Goal: Download file/media

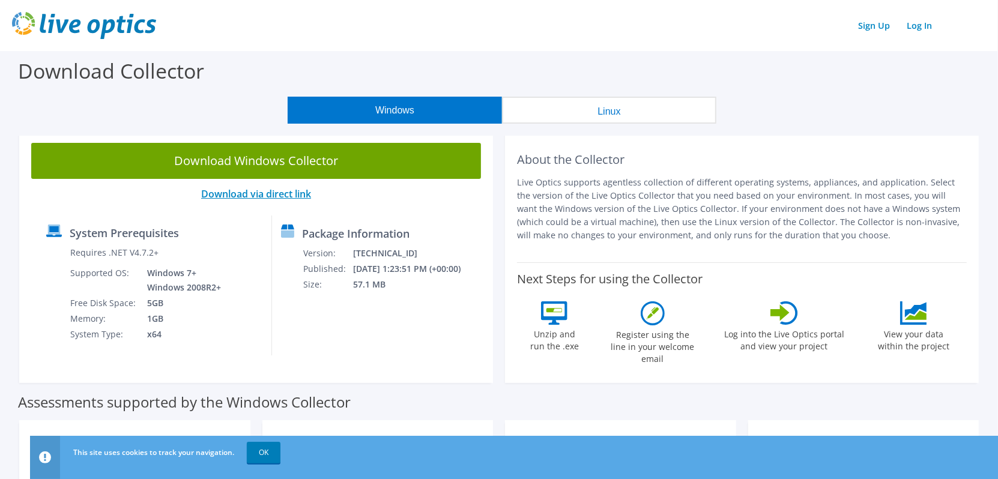
click at [227, 197] on link "Download via direct link" at bounding box center [256, 193] width 110 height 13
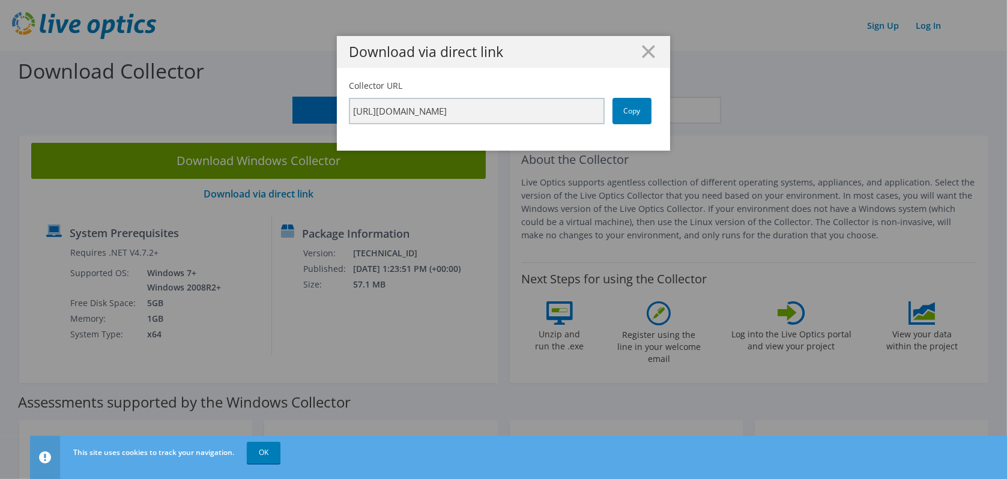
drag, startPoint x: 243, startPoint y: 208, endPoint x: 236, endPoint y: 209, distance: 6.8
click at [242, 208] on div "Download via direct link Collector URL https://app.liveoptics.com/collector/dir…" at bounding box center [503, 239] width 1007 height 407
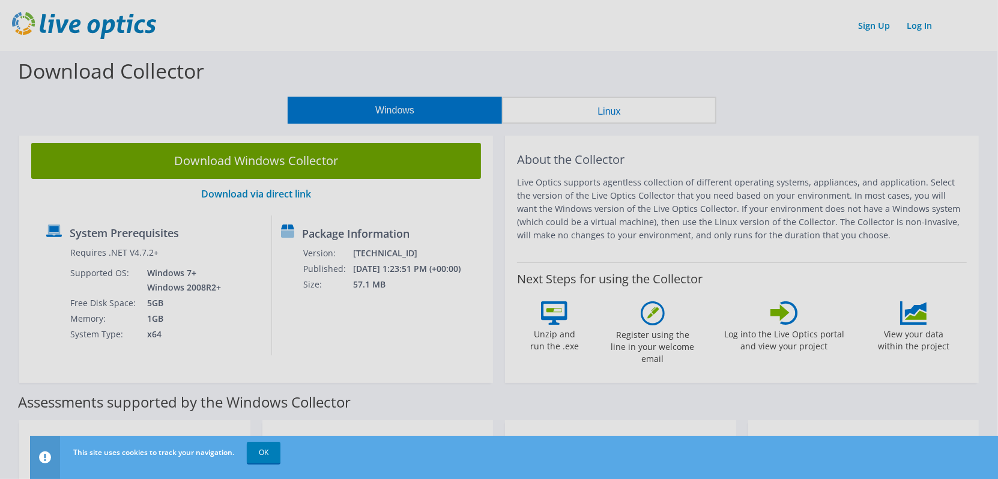
click at [206, 167] on div at bounding box center [499, 239] width 998 height 479
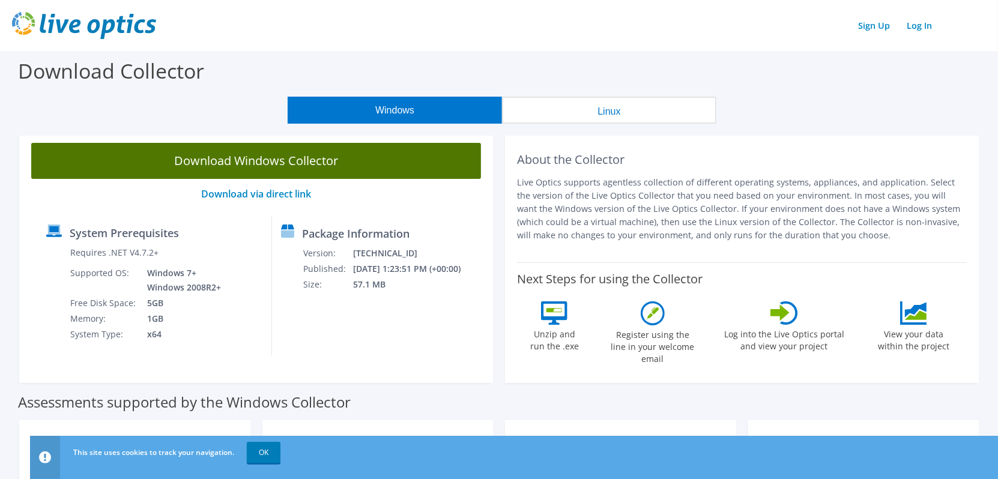
click at [234, 164] on link "Download Windows Collector" at bounding box center [256, 161] width 450 height 36
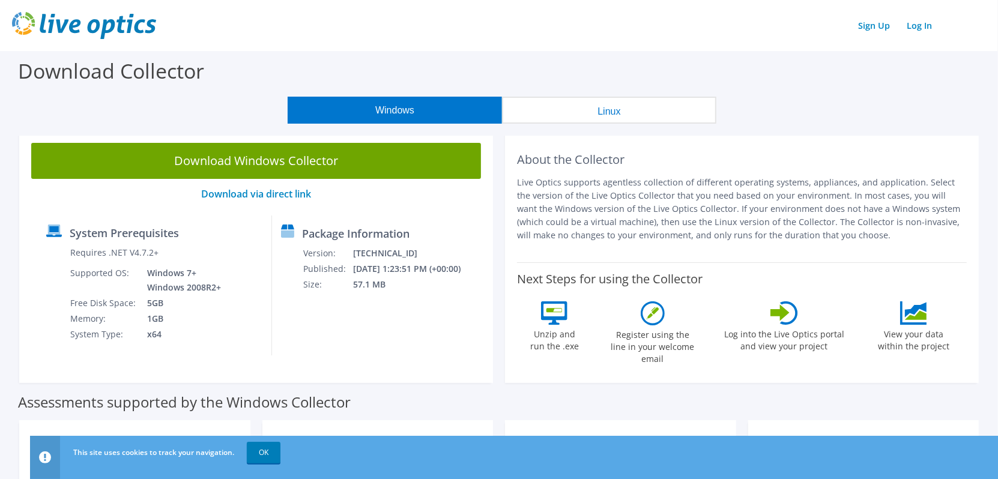
click at [838, 122] on div "Windows Linux" at bounding box center [502, 110] width 980 height 27
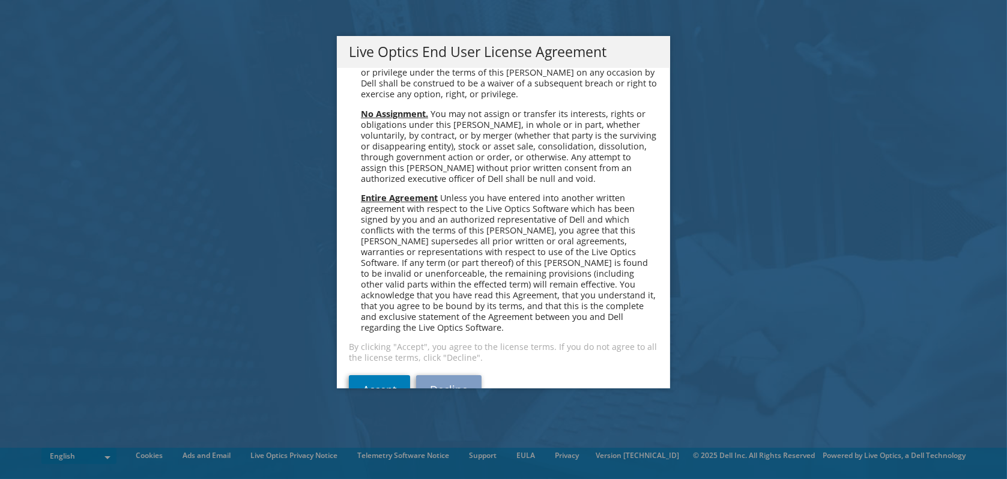
scroll to position [4538, 0]
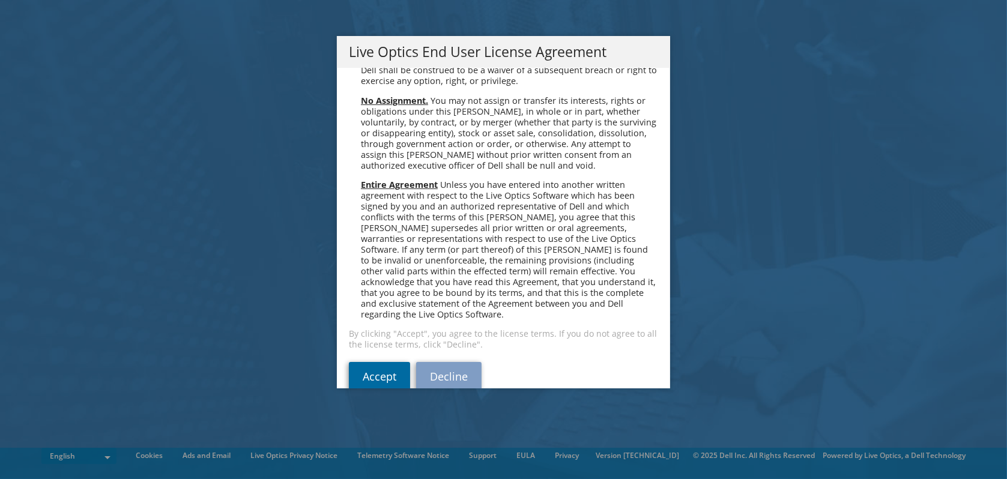
click at [387, 362] on link "Accept" at bounding box center [379, 376] width 61 height 29
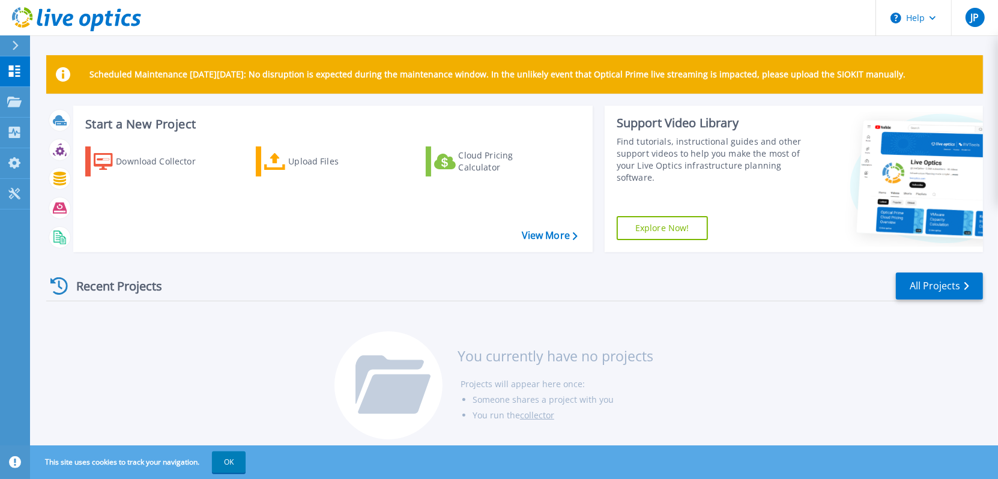
click at [255, 390] on div "Recent Projects All Projects You currently have no projects Projects will appea…" at bounding box center [514, 357] width 936 height 190
